Goal: Task Accomplishment & Management: Manage account settings

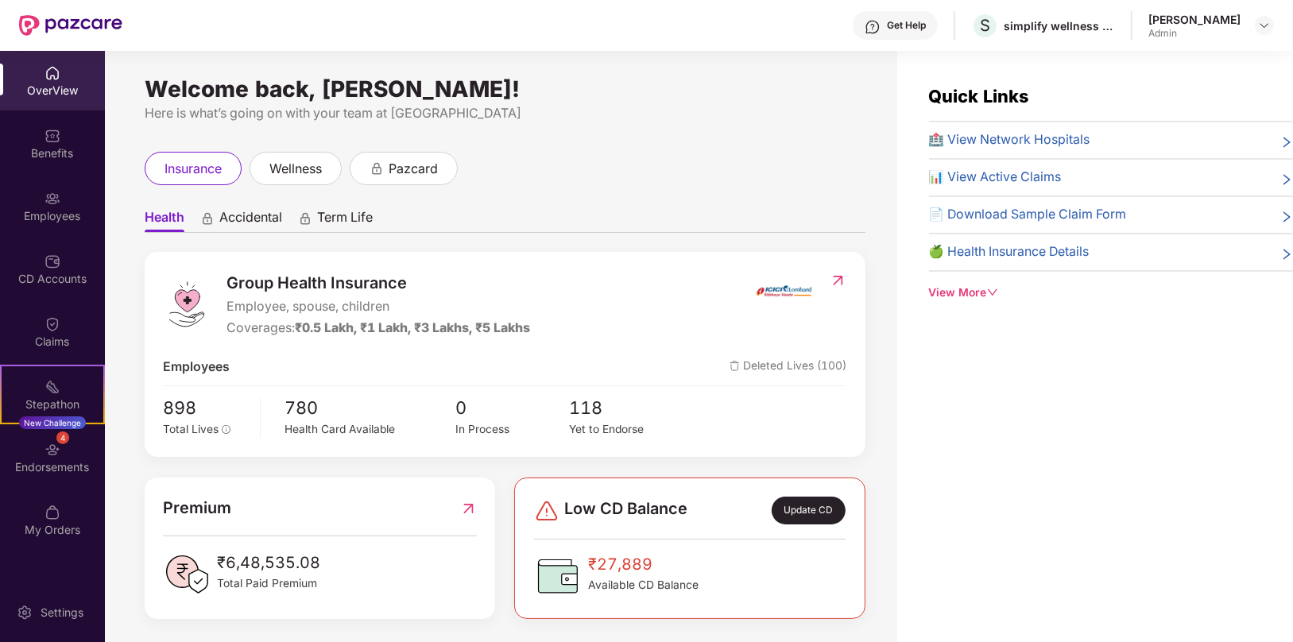
click at [56, 216] on div "Employees" at bounding box center [52, 216] width 105 height 16
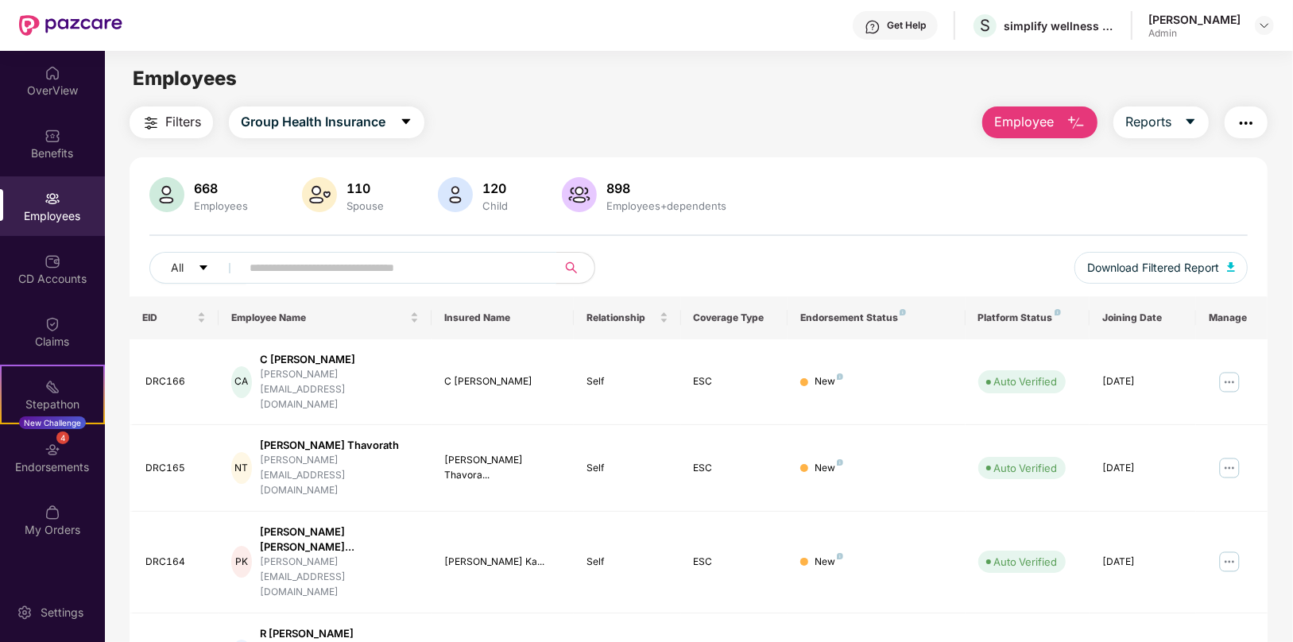
click at [383, 272] on input "text" at bounding box center [392, 268] width 285 height 24
click at [313, 438] on div "[PERSON_NAME] Thavorath" at bounding box center [339, 445] width 159 height 15
click at [168, 461] on div "DRC165" at bounding box center [175, 468] width 60 height 15
click at [1234, 455] on img at bounding box center [1229, 467] width 25 height 25
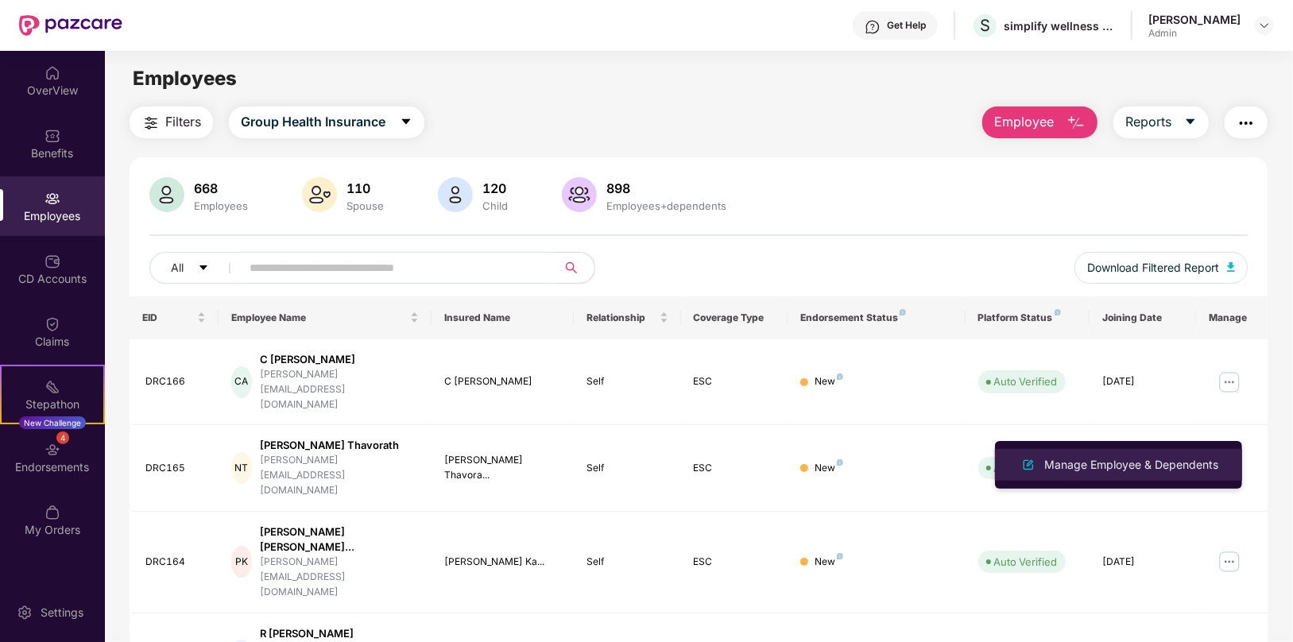
click at [1113, 466] on div "Manage Employee & Dependents" at bounding box center [1131, 464] width 180 height 17
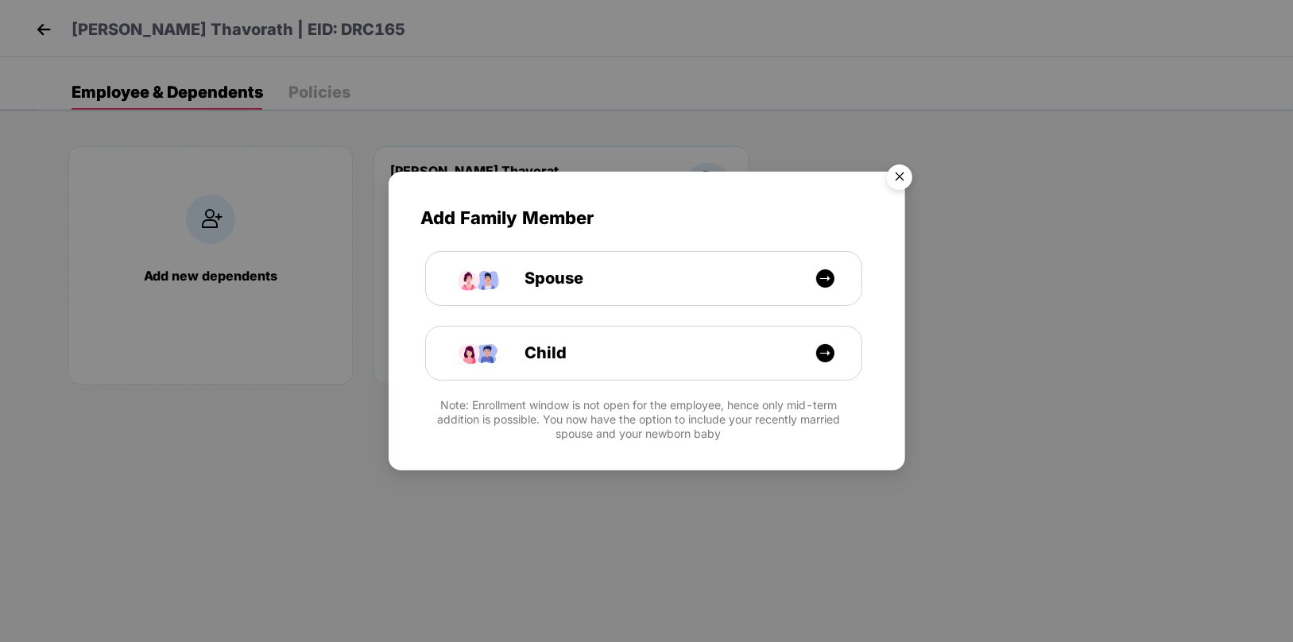
click at [895, 180] on img "Close" at bounding box center [899, 179] width 44 height 44
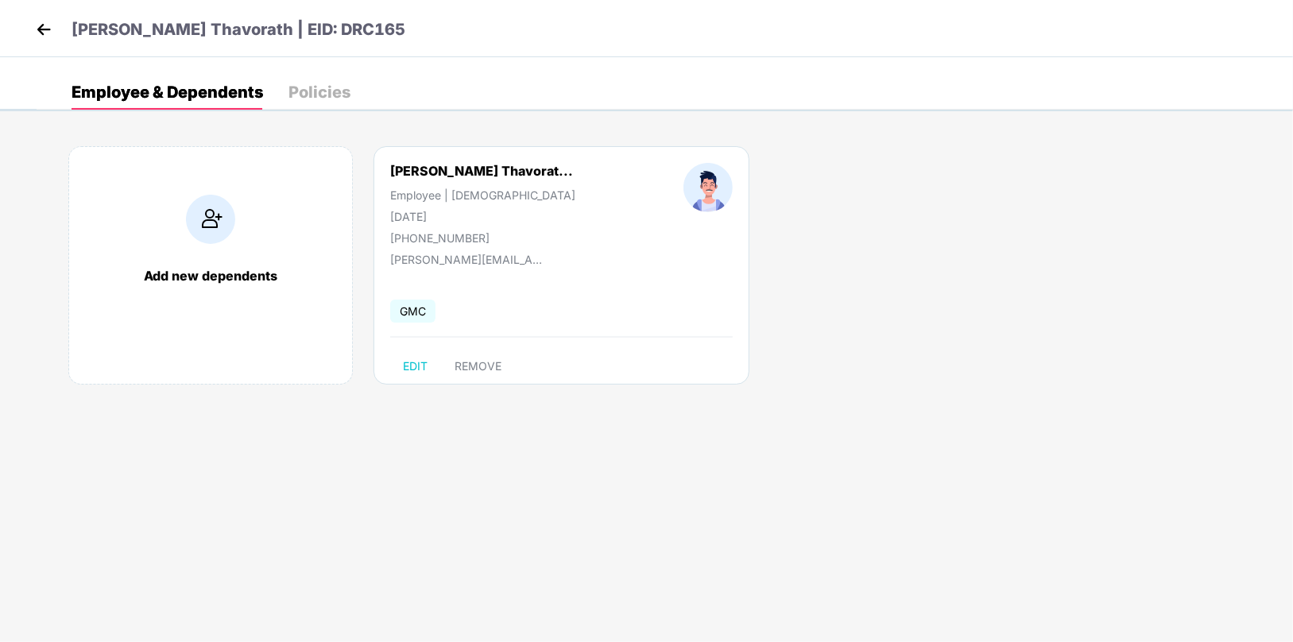
click at [40, 27] on img at bounding box center [44, 29] width 24 height 24
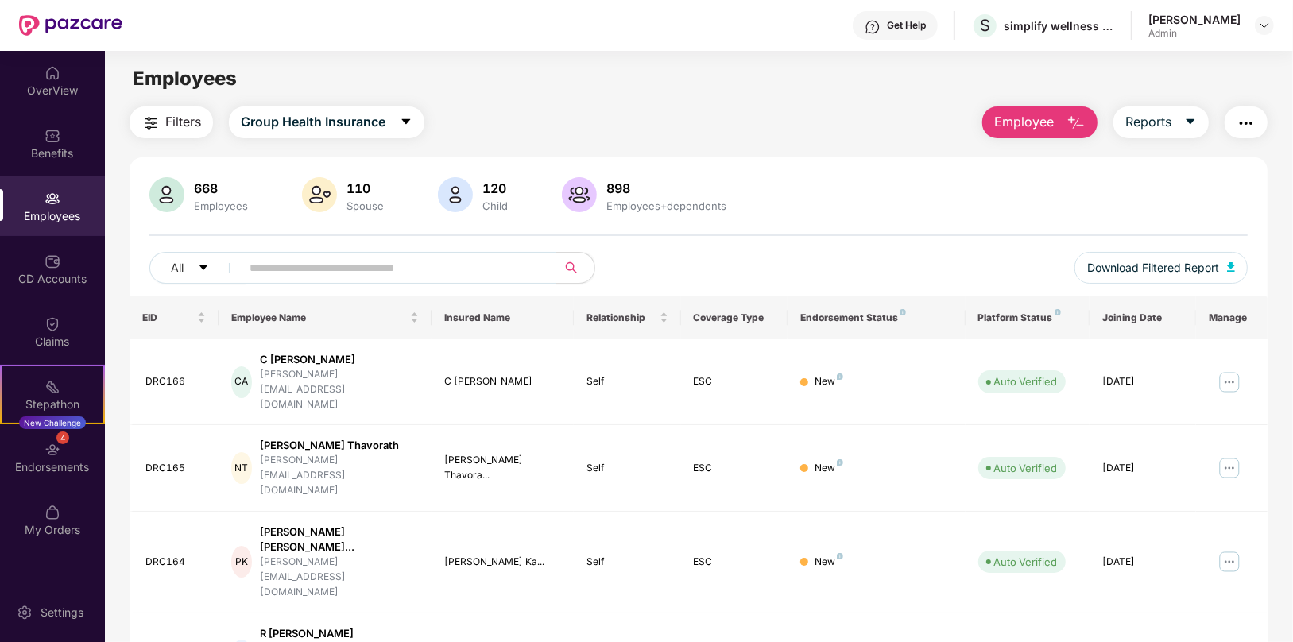
click at [1245, 126] on img "button" at bounding box center [1245, 123] width 19 height 19
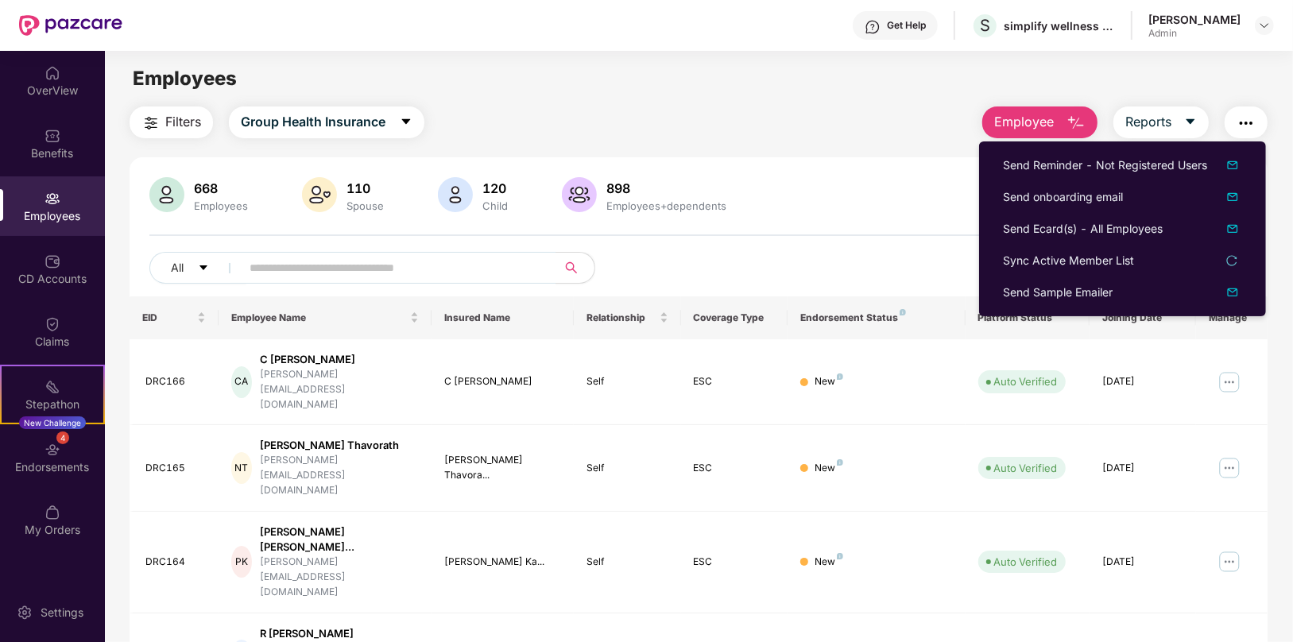
click at [812, 142] on div "Filters Group Health Insurance Employee Reports 668 Employees 110 Spouse 120 Ch…" at bounding box center [699, 639] width 1138 height 1066
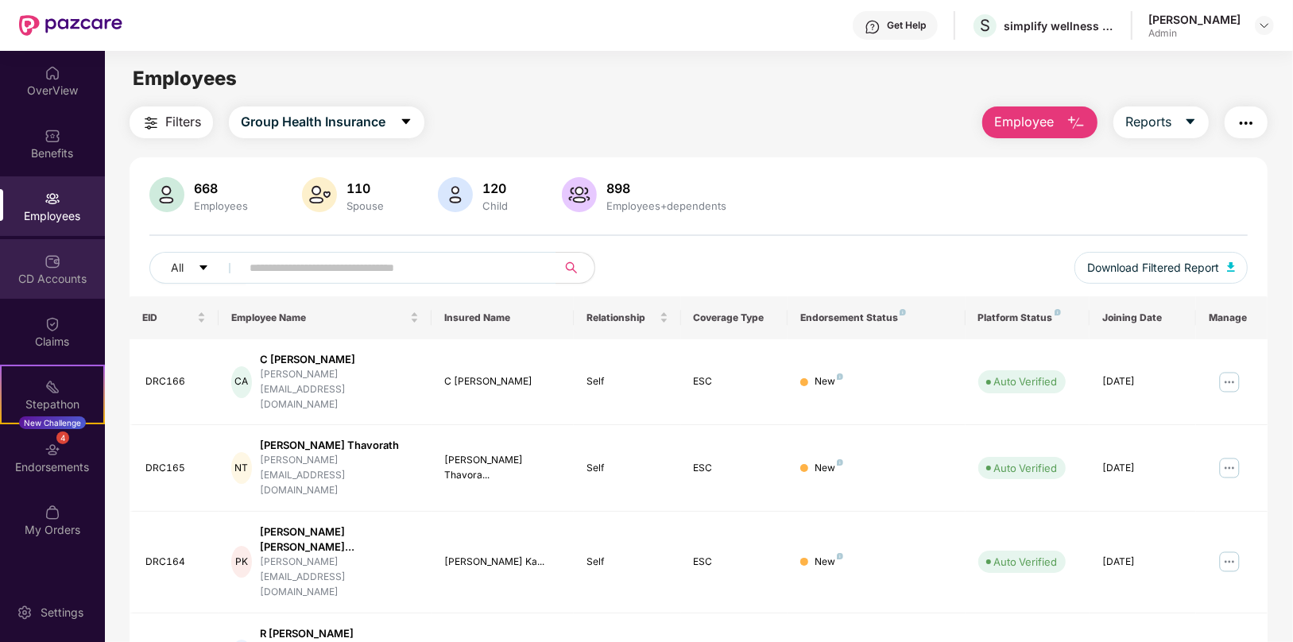
click at [33, 279] on div "CD Accounts" at bounding box center [52, 279] width 105 height 16
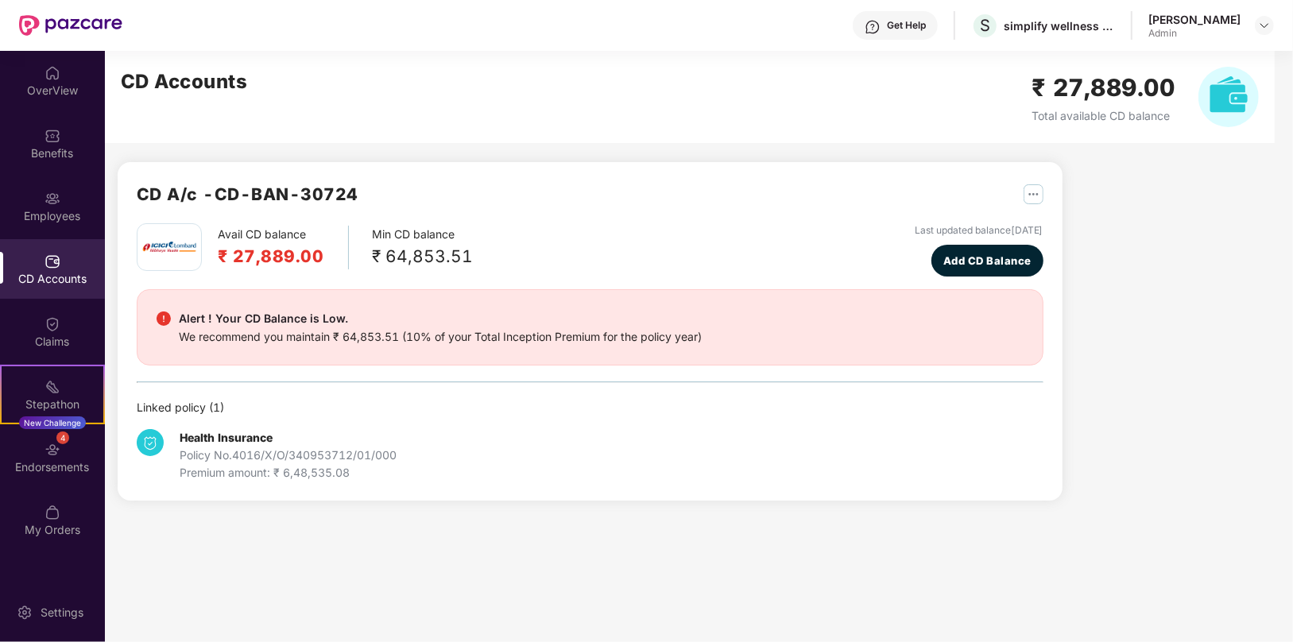
click at [1240, 22] on div "[PERSON_NAME]" at bounding box center [1194, 19] width 92 height 15
click at [44, 196] on div "Employees" at bounding box center [52, 206] width 105 height 60
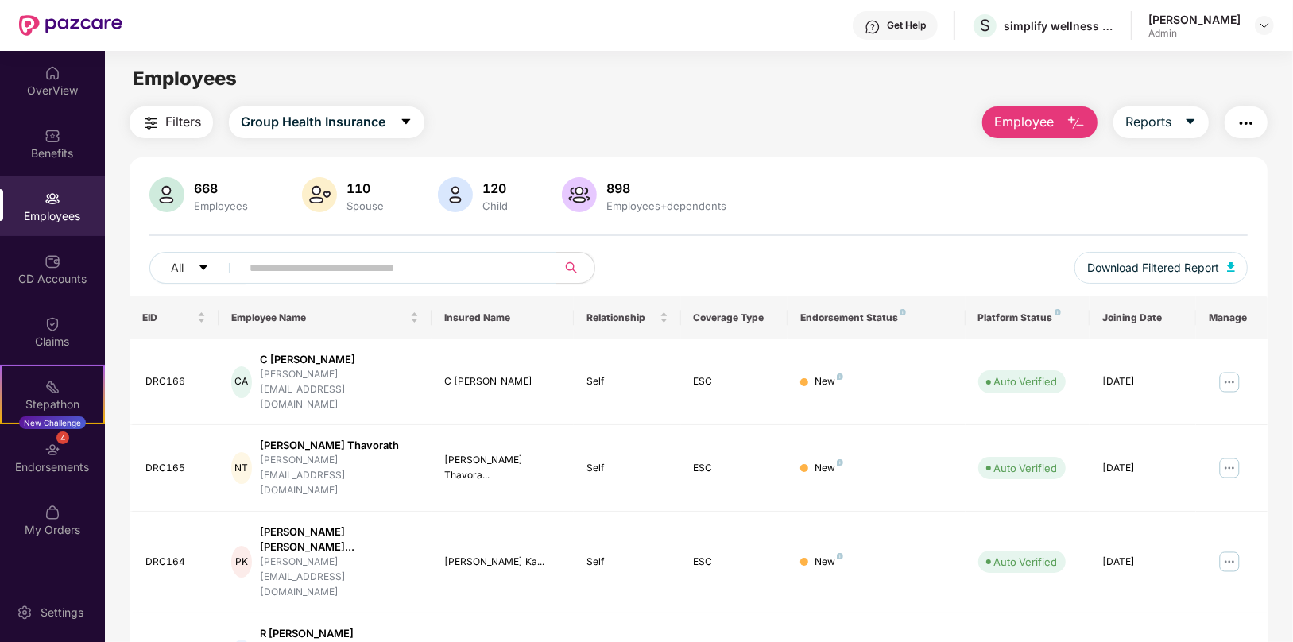
click at [1241, 129] on img "button" at bounding box center [1245, 123] width 19 height 19
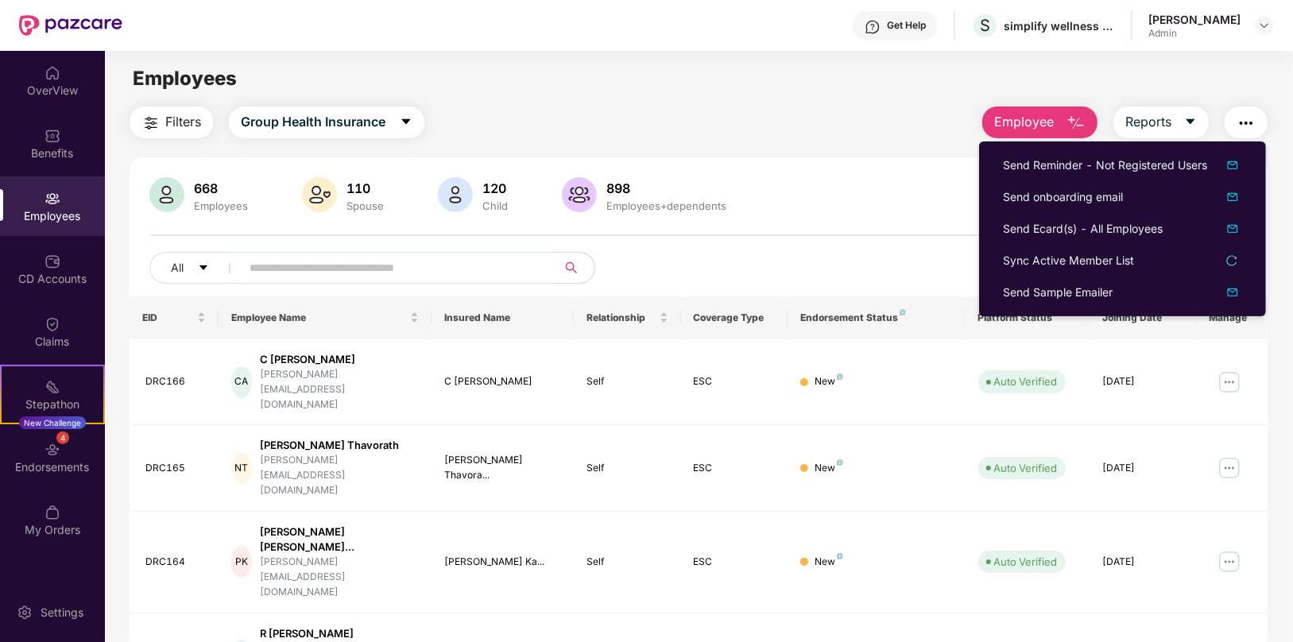
click at [896, 110] on div "Filters Group Health Insurance Employee Reports" at bounding box center [699, 122] width 1138 height 32
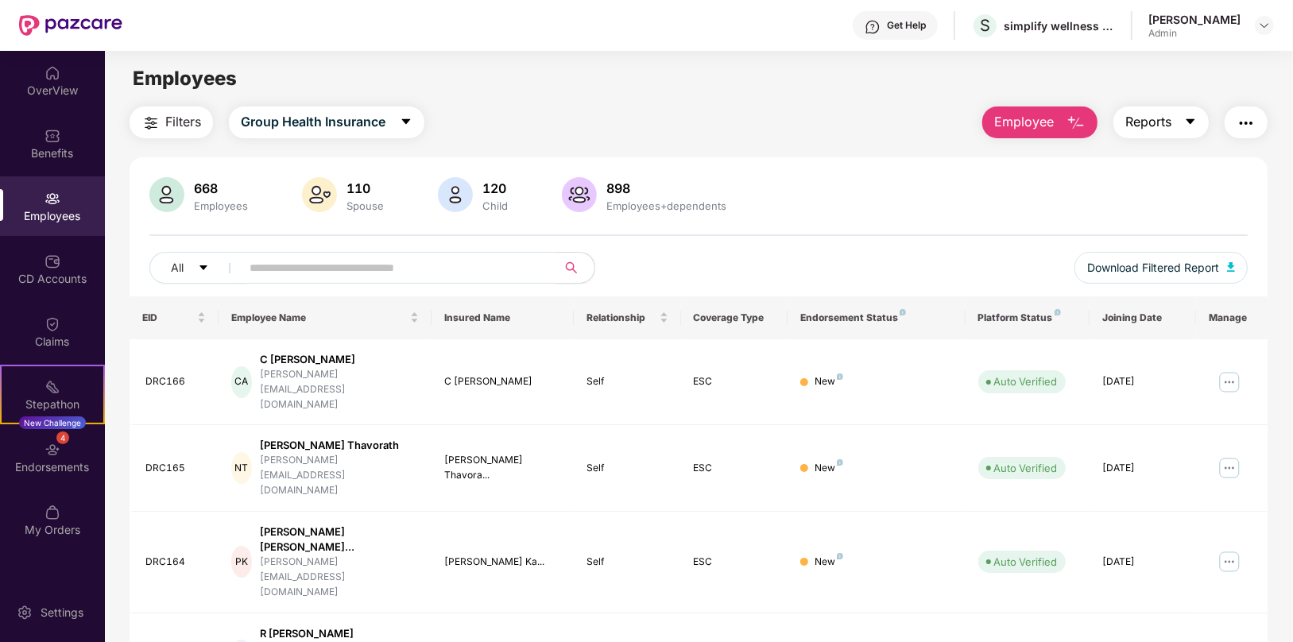
click at [1173, 122] on button "Reports" at bounding box center [1160, 122] width 95 height 32
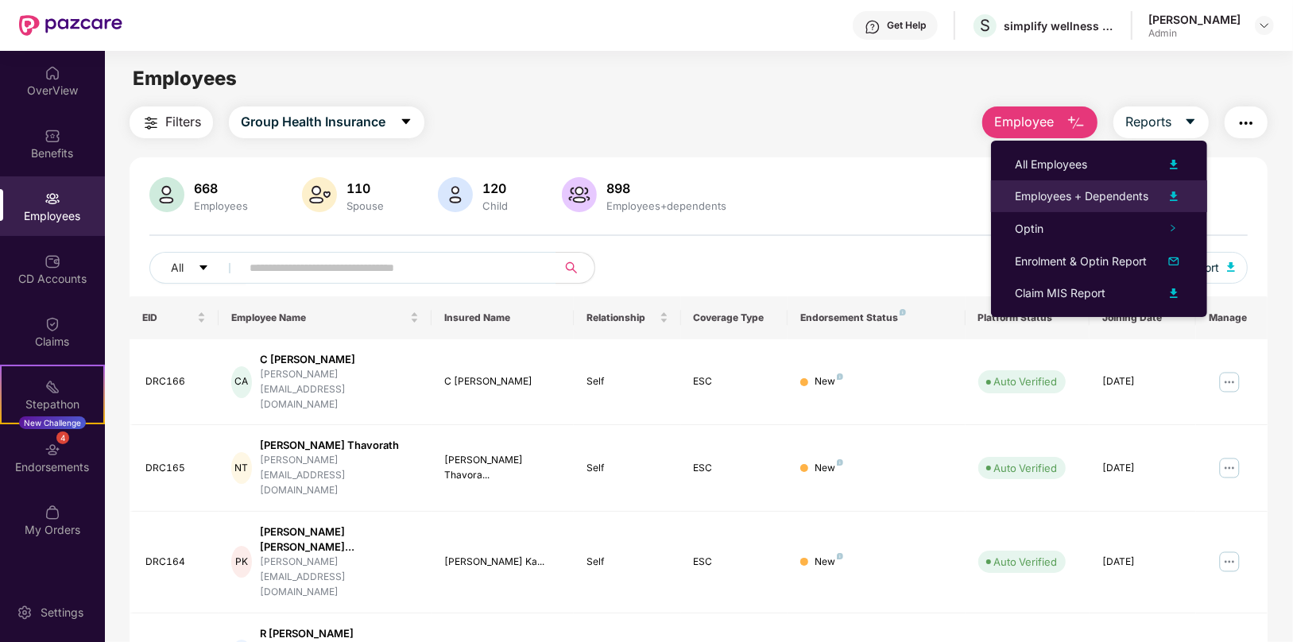
click at [1063, 198] on div "Employees + Dependents" at bounding box center [1081, 196] width 133 height 17
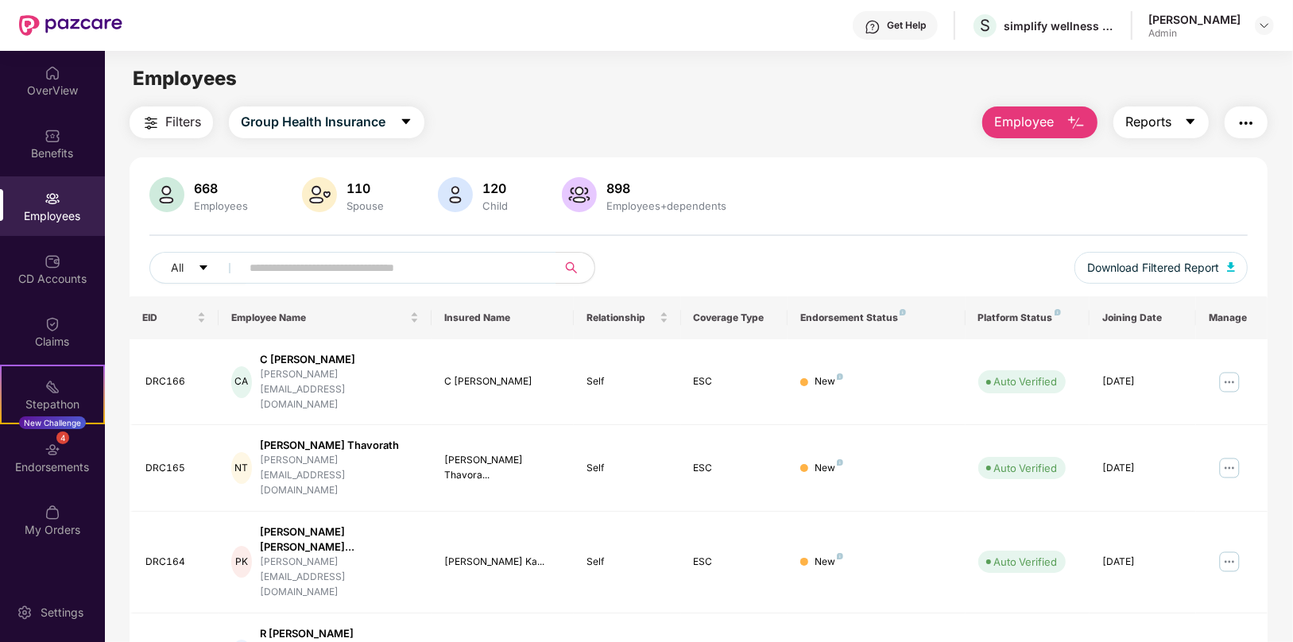
click at [1158, 124] on span "Reports" at bounding box center [1148, 122] width 46 height 20
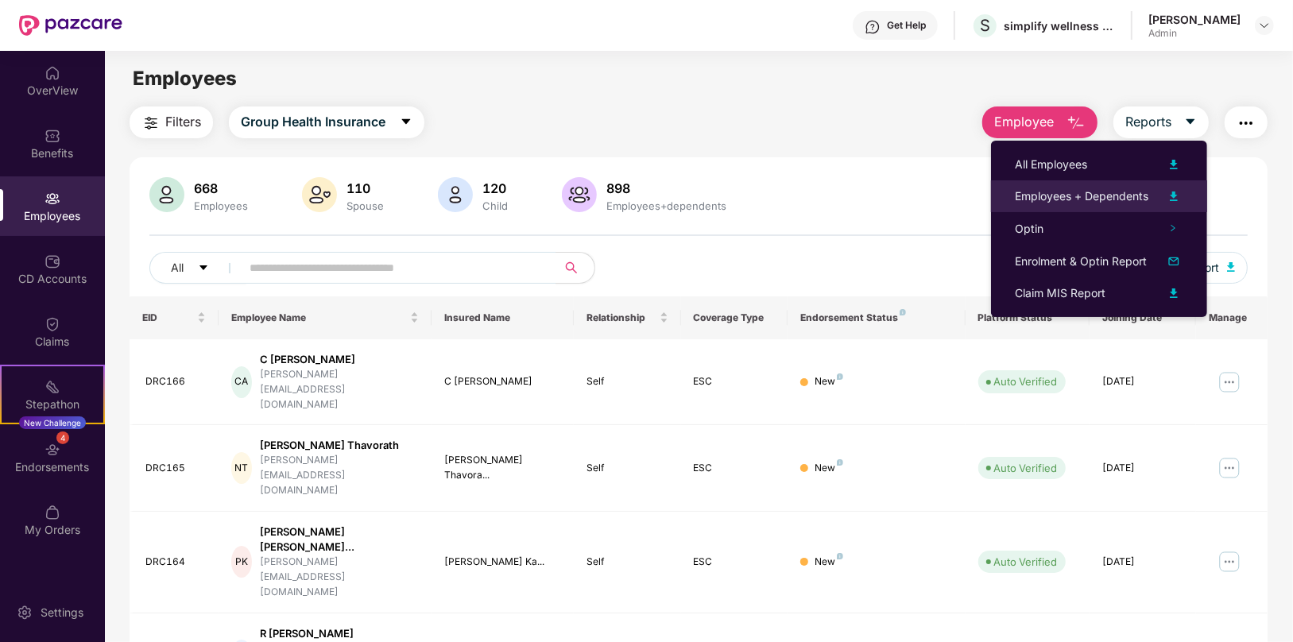
click at [1172, 196] on img at bounding box center [1173, 196] width 19 height 19
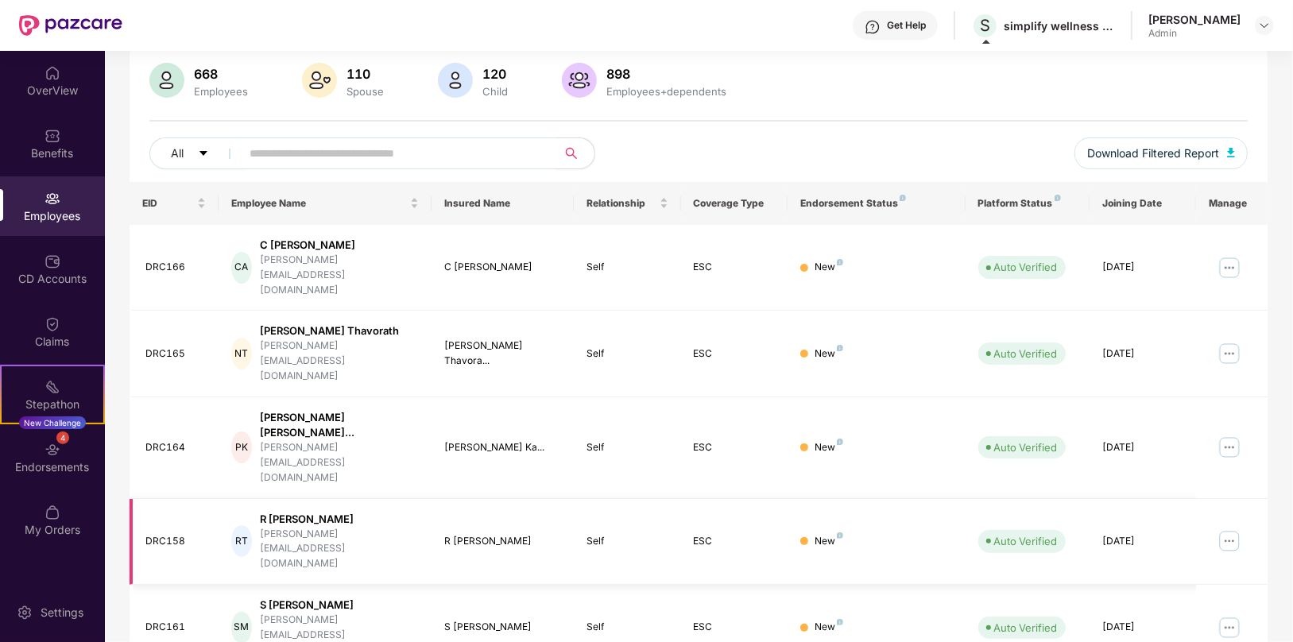
scroll to position [117, 0]
